Goal: Navigation & Orientation: Find specific page/section

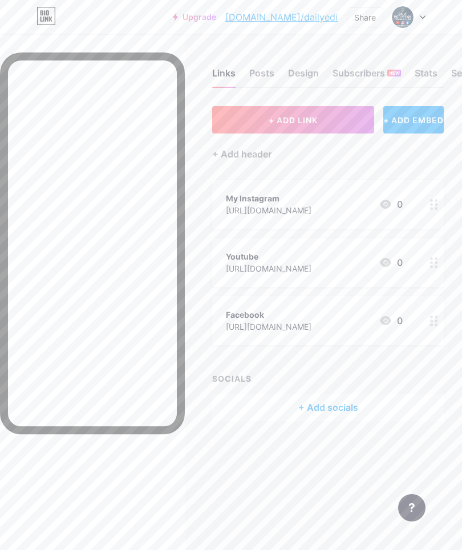
scroll to position [-3, 0]
click at [269, 80] on div "Posts" at bounding box center [261, 76] width 25 height 21
click at [218, 72] on div "Links" at bounding box center [223, 76] width 23 height 21
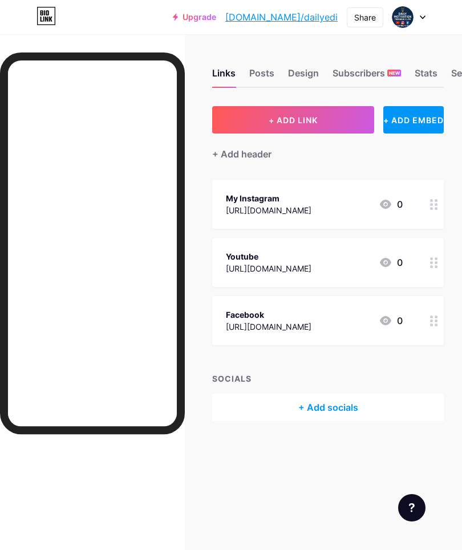
click at [397, 200] on div "0" at bounding box center [391, 204] width 24 height 14
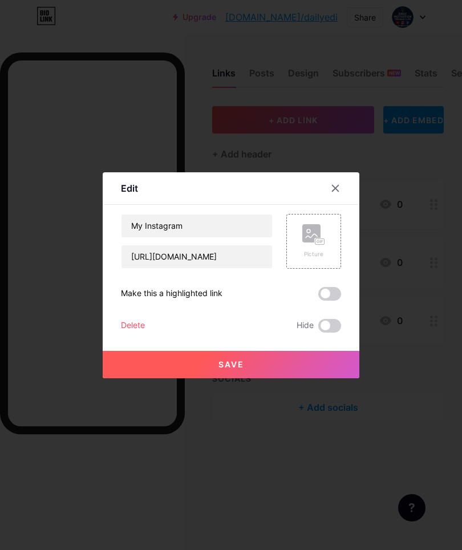
click at [342, 178] on div at bounding box center [342, 188] width 34 height 21
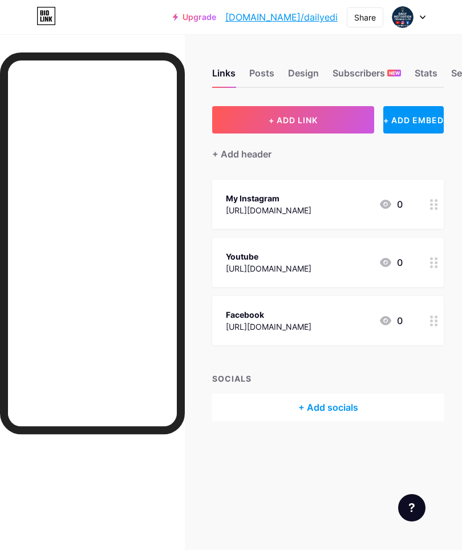
click at [432, 206] on icon at bounding box center [434, 204] width 8 height 11
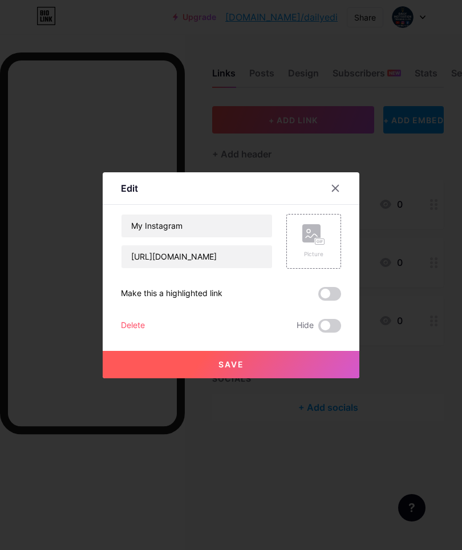
click at [355, 181] on div at bounding box center [342, 188] width 34 height 21
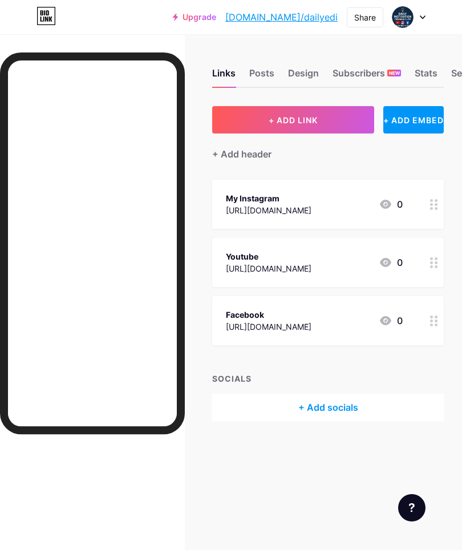
click at [262, 70] on div "Posts" at bounding box center [261, 76] width 25 height 21
click at [304, 67] on div "Design" at bounding box center [303, 76] width 31 height 21
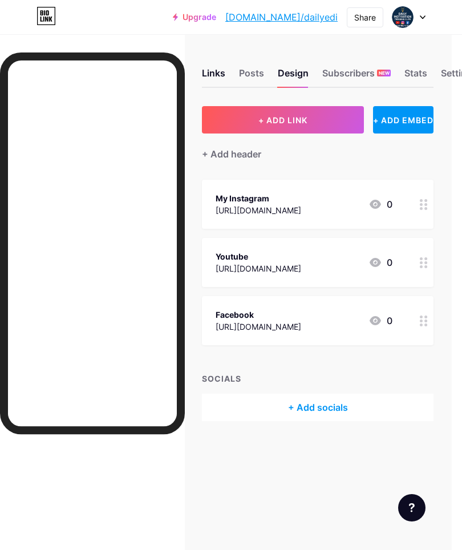
scroll to position [0, 27]
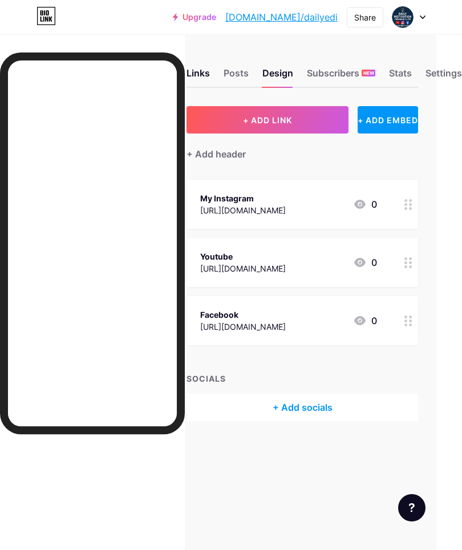
click at [359, 69] on div "Subscribers NEW" at bounding box center [341, 76] width 68 height 21
click at [410, 71] on div "Stats" at bounding box center [400, 76] width 23 height 21
click at [403, 9] on img at bounding box center [403, 17] width 22 height 22
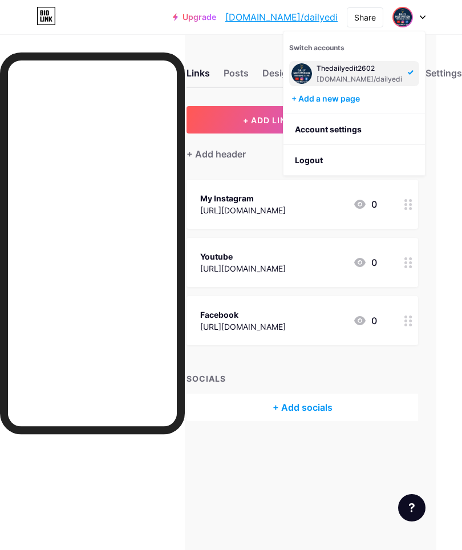
click at [420, 19] on div at bounding box center [408, 17] width 33 height 21
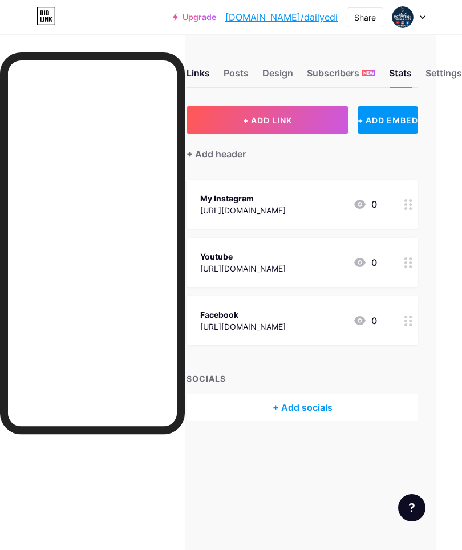
click at [55, 11] on icon at bounding box center [47, 16] width 18 height 18
click at [40, 14] on icon at bounding box center [46, 16] width 19 height 18
click at [316, 21] on link "[DOMAIN_NAME]/dailyedi" at bounding box center [281, 17] width 112 height 14
click at [425, 13] on div at bounding box center [408, 17] width 33 height 21
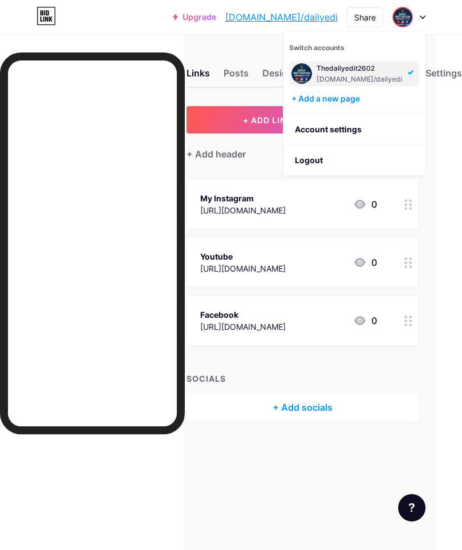
click at [382, 84] on div "Thedailyedit2602 [DOMAIN_NAME]/dailyedi" at bounding box center [354, 73] width 130 height 25
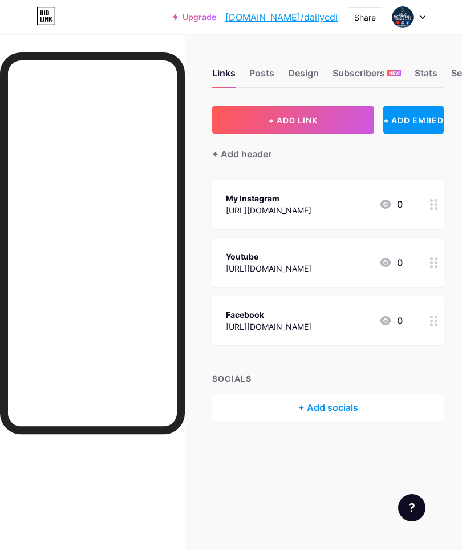
click at [387, 205] on icon at bounding box center [386, 204] width 14 height 14
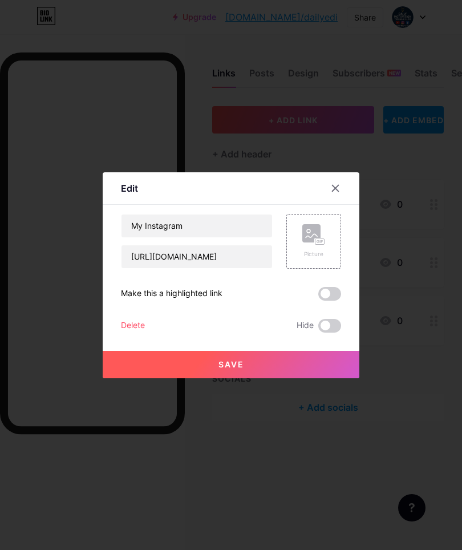
click at [330, 185] on div at bounding box center [335, 188] width 21 height 21
